Goal: Task Accomplishment & Management: Manage account settings

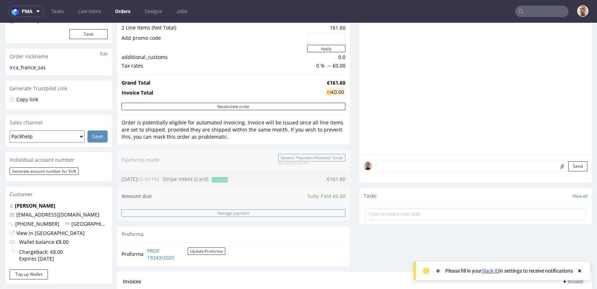
scroll to position [251, 0]
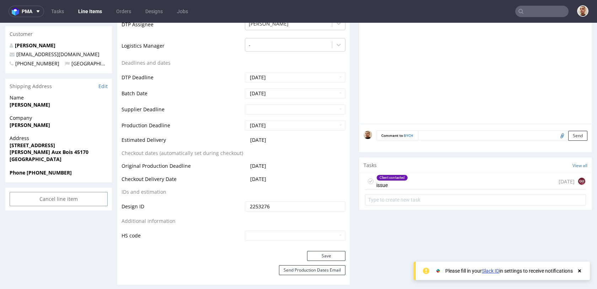
scroll to position [266, 0]
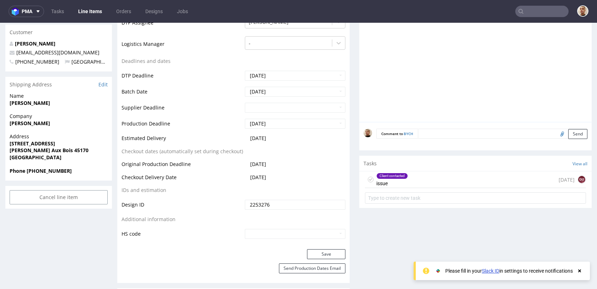
click at [419, 178] on div "Client contacted issue 16 days ago gu" at bounding box center [475, 179] width 221 height 17
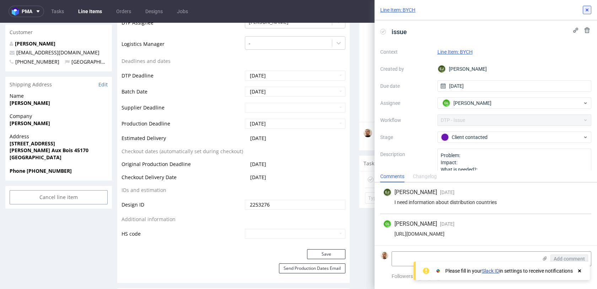
click at [588, 7] on icon at bounding box center [587, 10] width 6 height 6
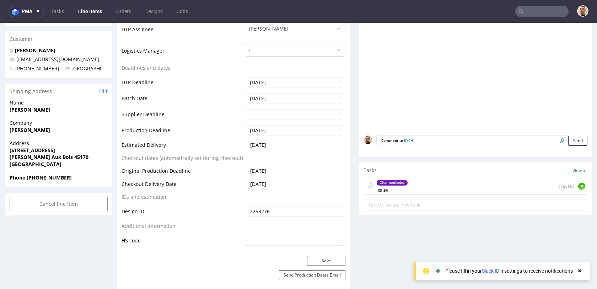
scroll to position [260, 0]
click at [505, 189] on div "Client contacted issue 16 days ago GL" at bounding box center [475, 185] width 221 height 17
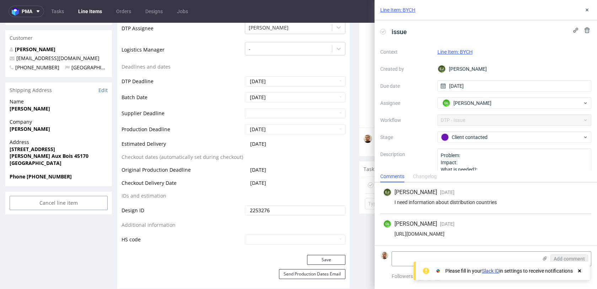
click at [459, 231] on div "https://app-eu1.hubspot.com/contacts/25600958/record/0-5/227194384620/" at bounding box center [485, 234] width 205 height 6
copy div "https://app-eu1.hubspot.com/contacts/25600958/record/0-5/227194384620/"
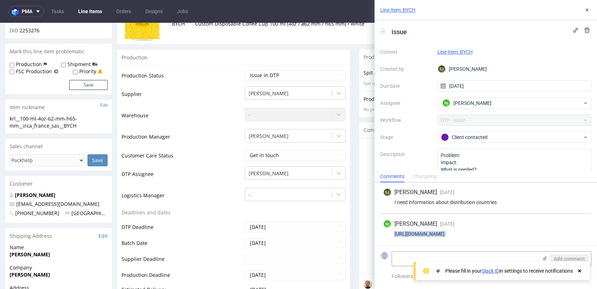
scroll to position [49, 0]
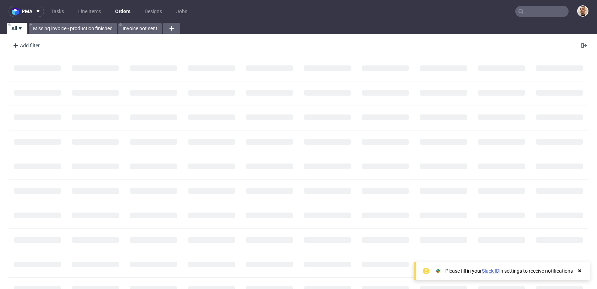
click at [545, 7] on input "text" at bounding box center [541, 11] width 53 height 11
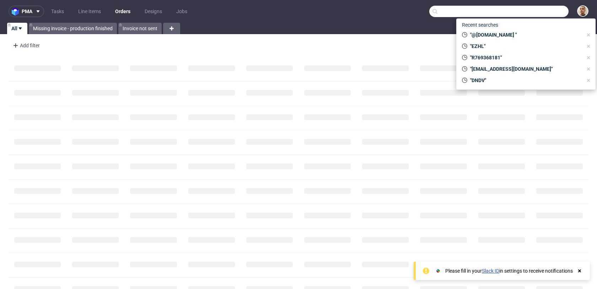
paste input "EZHL"
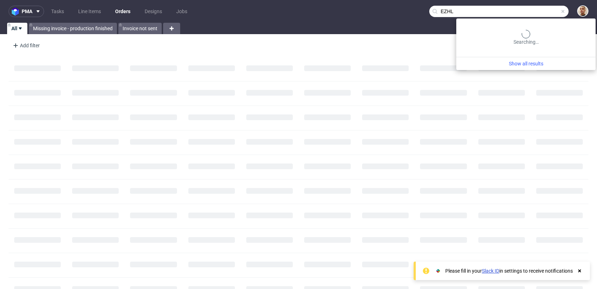
type input "EZHL"
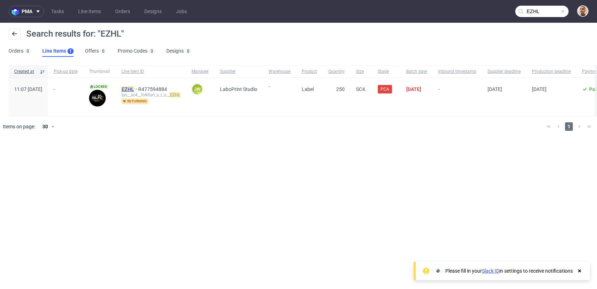
click at [134, 88] on mark "EZHL" at bounding box center [128, 89] width 12 height 6
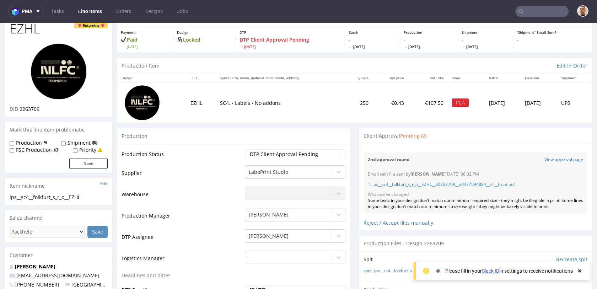
scroll to position [45, 0]
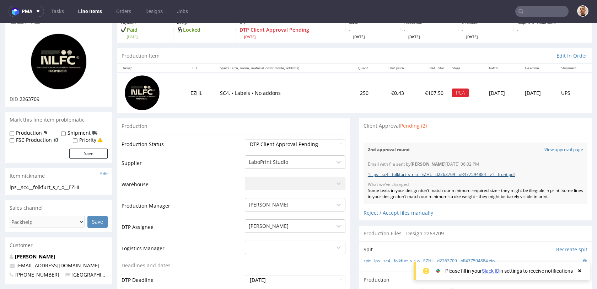
click at [411, 176] on link "1. lps__sc4__folkfurt_s_r_o__EZHL__d2263709__oR477594884__v1__front.pdf" at bounding box center [441, 174] width 147 height 6
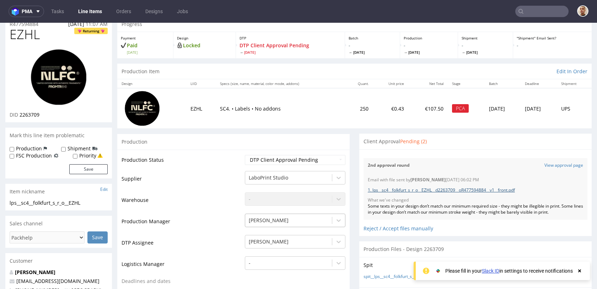
scroll to position [29, 0]
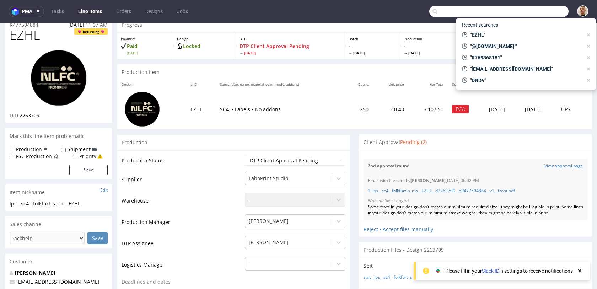
click at [526, 6] on input "text" at bounding box center [498, 11] width 139 height 11
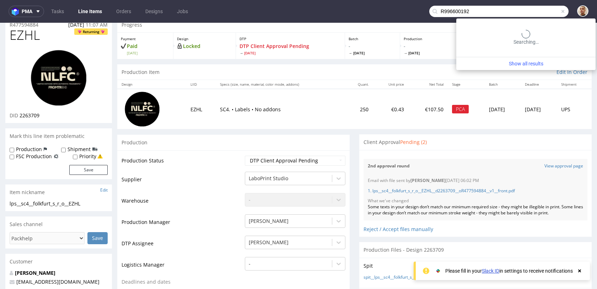
type input "R996600192"
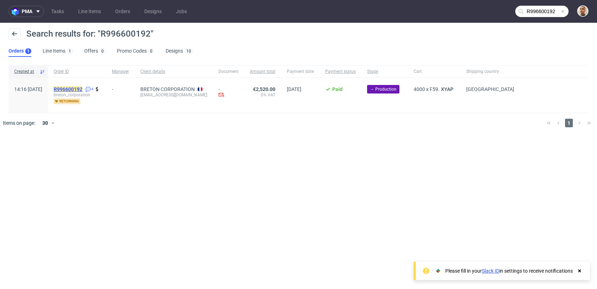
click at [82, 88] on mark "R996600192" at bounding box center [68, 89] width 29 height 6
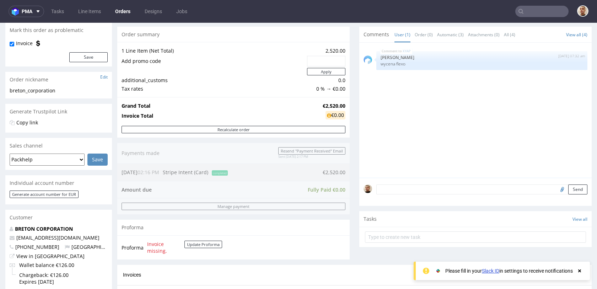
scroll to position [298, 0]
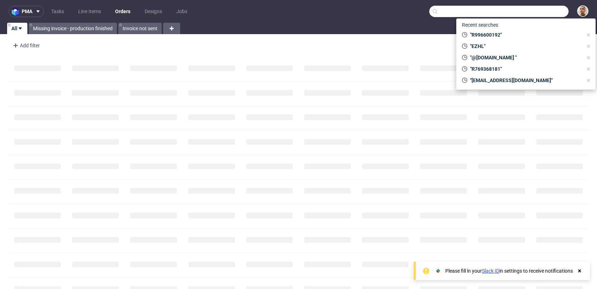
click at [528, 14] on input "text" at bounding box center [498, 11] width 139 height 11
paste input "R074851370"
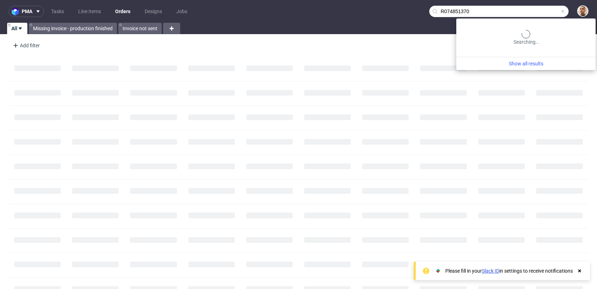
type input "R074851370"
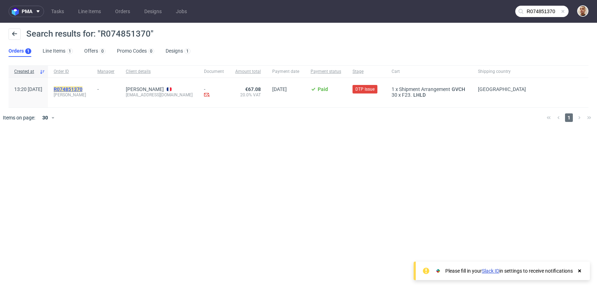
click at [82, 88] on mark "R074851370" at bounding box center [68, 89] width 29 height 6
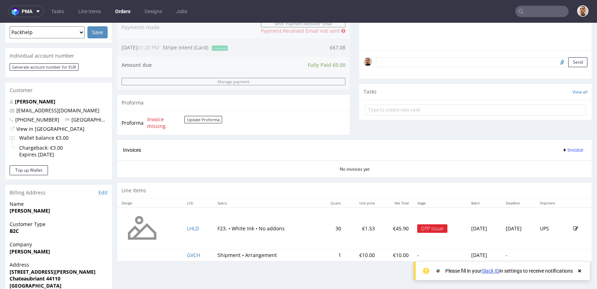
scroll to position [190, 0]
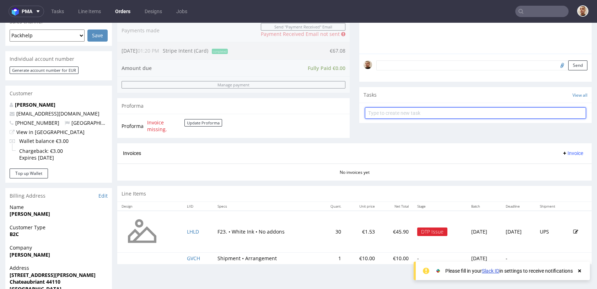
click at [392, 112] on input "text" at bounding box center [475, 112] width 221 height 11
type input "refund"
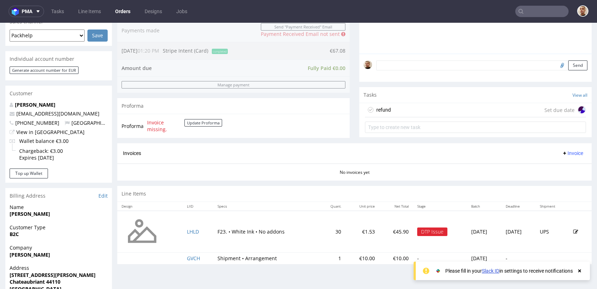
click at [407, 109] on div "refund Set due date" at bounding box center [475, 110] width 221 height 14
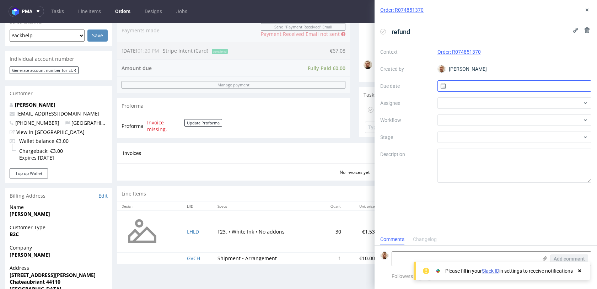
scroll to position [6, 0]
click at [491, 81] on input "text" at bounding box center [514, 85] width 154 height 11
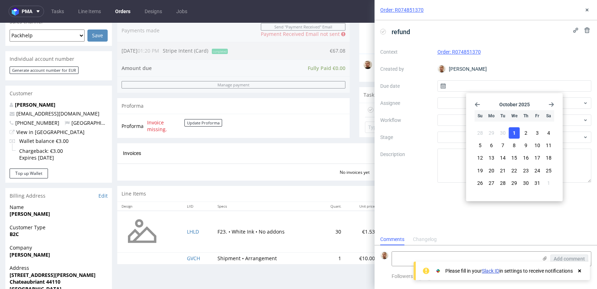
click at [512, 137] on button "1" at bounding box center [514, 132] width 11 height 11
type input "[DATE]"
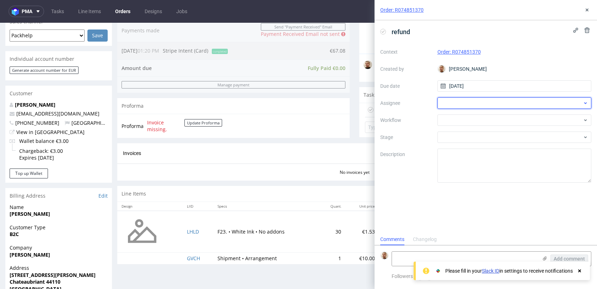
click at [483, 107] on div at bounding box center [514, 102] width 154 height 11
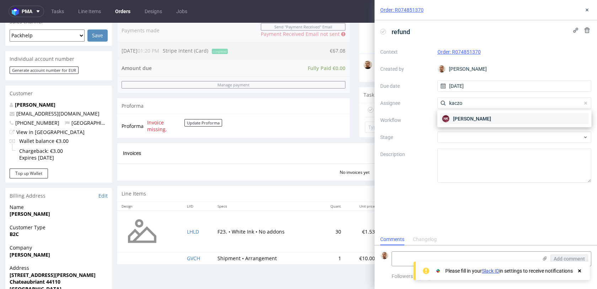
type input "kaczo"
click at [477, 120] on span "[PERSON_NAME]" at bounding box center [472, 118] width 38 height 7
click at [477, 120] on div at bounding box center [514, 119] width 154 height 11
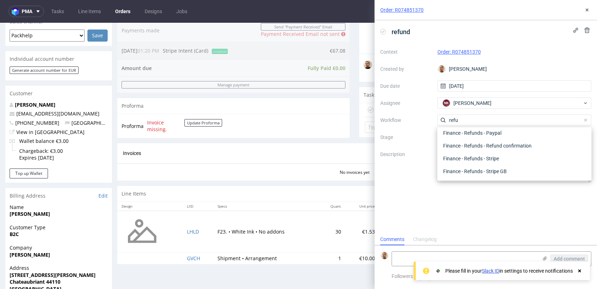
scroll to position [38, 0]
type input "refund"
click at [475, 154] on div "Finance - Refunds - Stripe" at bounding box center [514, 158] width 149 height 13
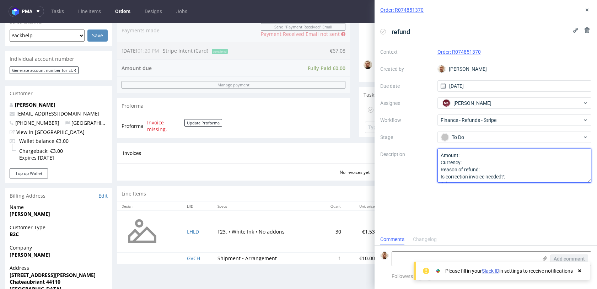
click at [475, 155] on textarea "Amount: Currency: Reason of refund: Is correction invoice needed?: Other:" at bounding box center [514, 166] width 154 height 34
click at [486, 170] on textarea "Amount: Currency: Reason of refund: Is correction invoice needed?: Other:" at bounding box center [514, 166] width 154 height 34
type textarea "Amount: full ref Currency: Reason of refund: order cancelled Is correction invo…"
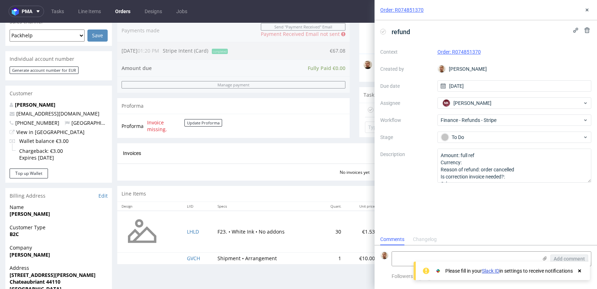
click at [582, 12] on div "Order: R074851370" at bounding box center [486, 10] width 222 height 20
click at [586, 11] on icon at bounding box center [587, 10] width 6 height 6
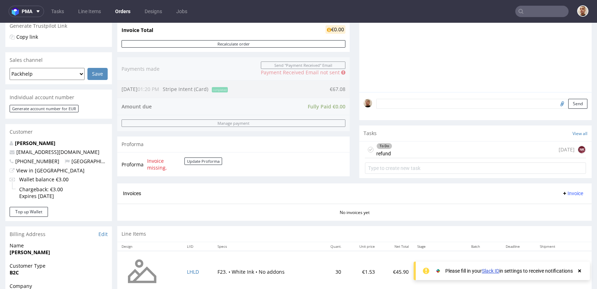
scroll to position [332, 0]
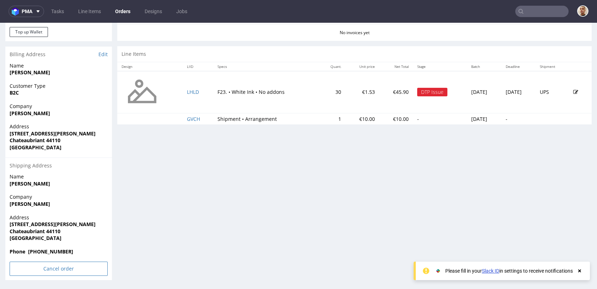
click at [57, 269] on input "Cancel order" at bounding box center [59, 269] width 98 height 14
click at [54, 251] on link "Yes" at bounding box center [48, 248] width 20 height 11
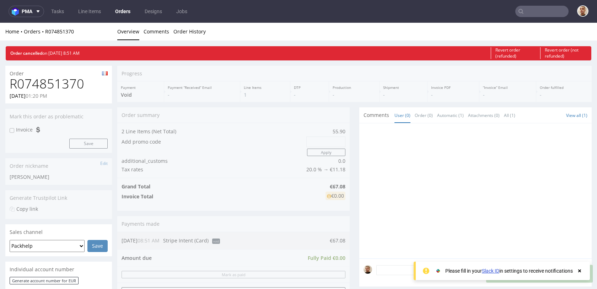
scroll to position [0, 0]
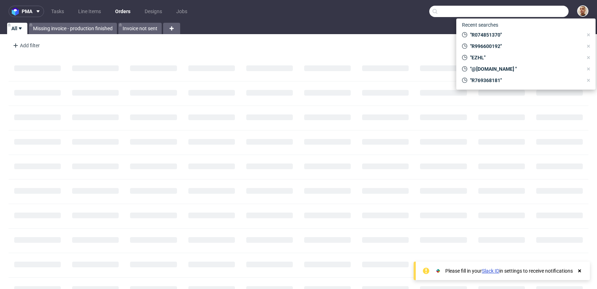
click at [538, 11] on input "text" at bounding box center [498, 11] width 139 height 11
paste input "[PERSON_NAME][EMAIL_ADDRESS][PERSON_NAME][DOMAIN_NAME]"
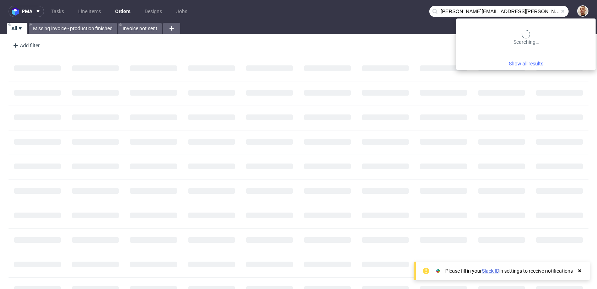
type input "[PERSON_NAME][EMAIL_ADDRESS][PERSON_NAME][DOMAIN_NAME]"
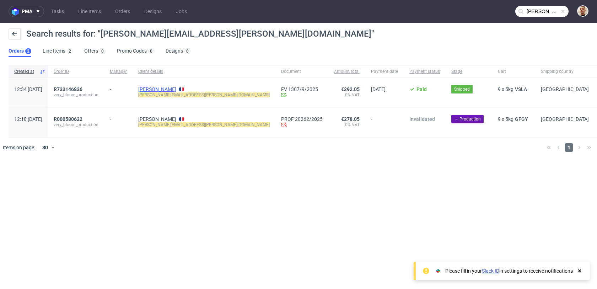
click at [162, 89] on link "[PERSON_NAME]" at bounding box center [157, 89] width 38 height 6
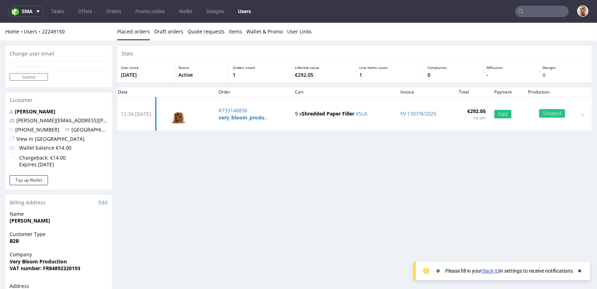
click at [544, 22] on nav "sma Tasks Offers Orders Promo codes Wallet Designs Users" at bounding box center [298, 11] width 597 height 23
click at [545, 11] on input "text" at bounding box center [541, 11] width 53 height 11
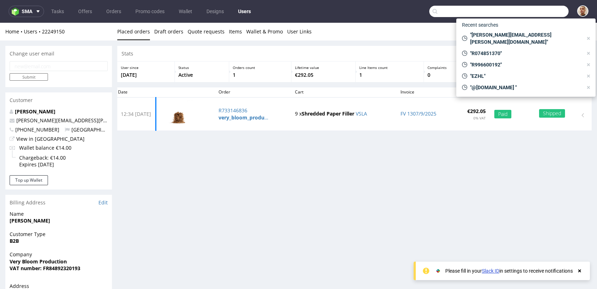
paste input "R064738752"
type input "R064738752"
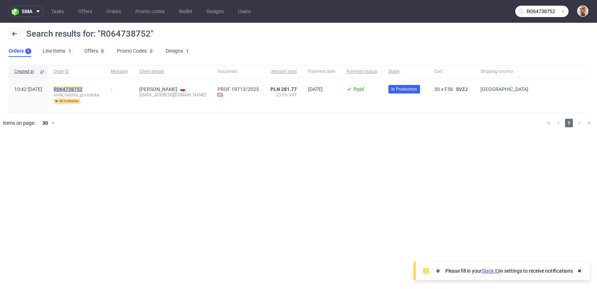
click at [82, 88] on mark "R064738752" at bounding box center [68, 89] width 29 height 6
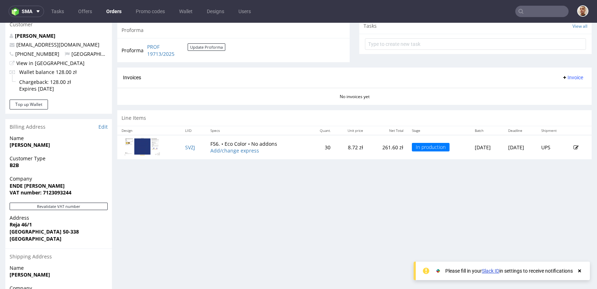
scroll to position [285, 0]
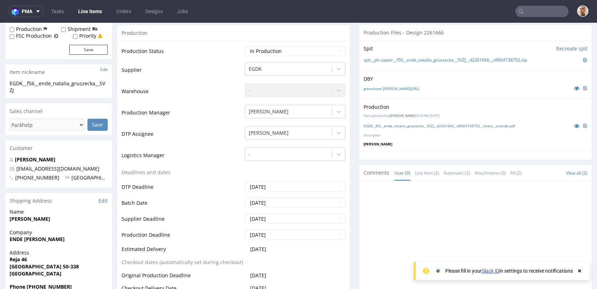
scroll to position [105, 0]
